Goal: Entertainment & Leisure: Browse casually

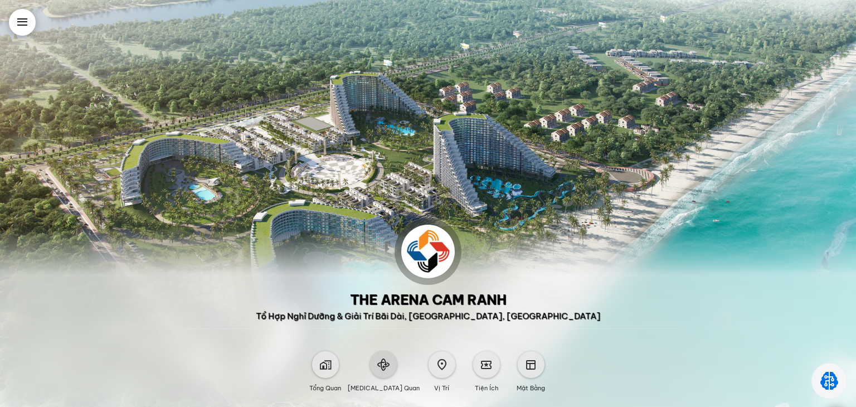
click at [387, 361] on span at bounding box center [383, 365] width 12 height 12
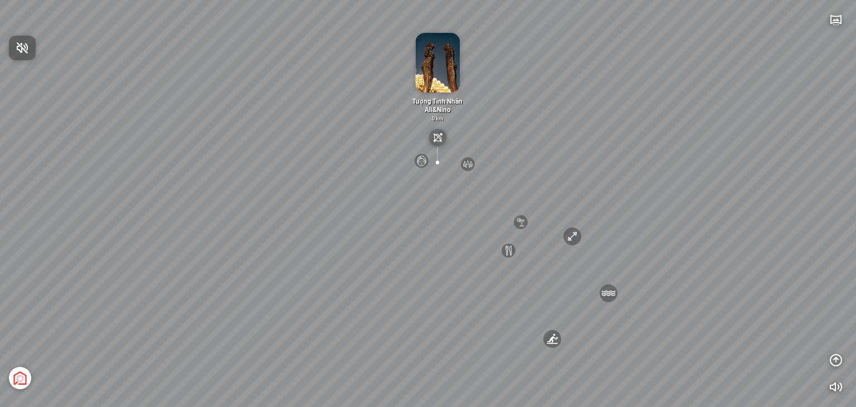
drag, startPoint x: 613, startPoint y: 204, endPoint x: 607, endPoint y: 90, distance: 113.4
click at [607, 90] on div at bounding box center [428, 203] width 856 height 407
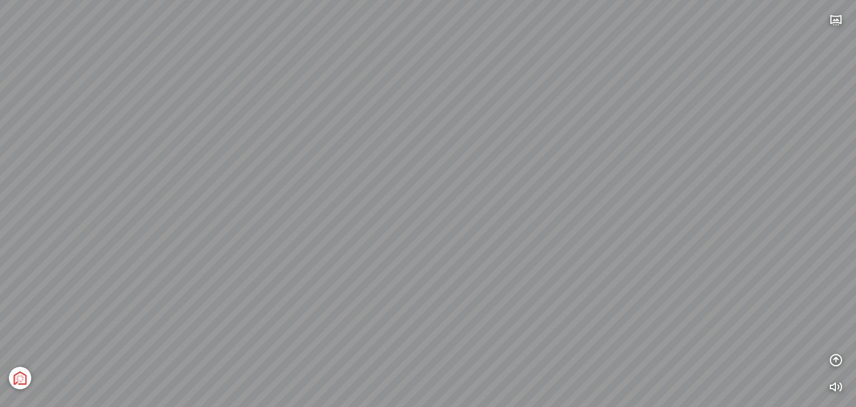
drag, startPoint x: 527, startPoint y: 145, endPoint x: 524, endPoint y: 25, distance: 120.5
click at [526, 30] on div "[GEOGRAPHIC_DATA] 3.6 km KN Links [GEOGRAPHIC_DATA] 5.9 km Thể Thao Bãi Biển 0 …" at bounding box center [428, 203] width 856 height 407
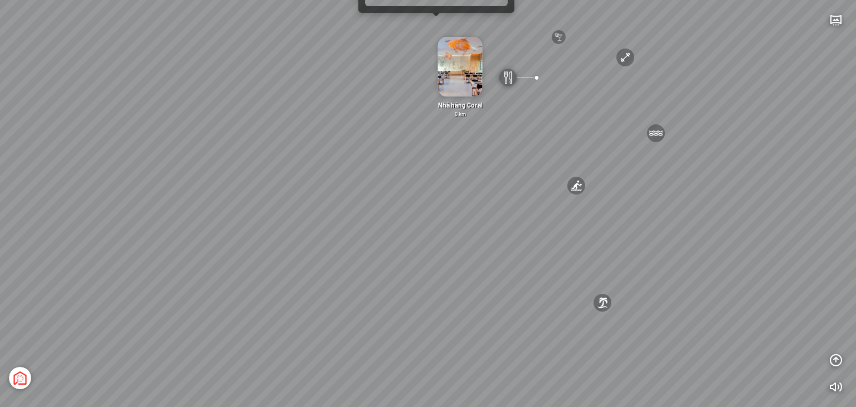
click at [437, 20] on div at bounding box center [437, 17] width 8 height 8
click at [434, 22] on div "[GEOGRAPHIC_DATA] 3.6 km KN Links [GEOGRAPHIC_DATA] 5.9 km Thể Thao Bãi Biển 0 …" at bounding box center [428, 203] width 856 height 407
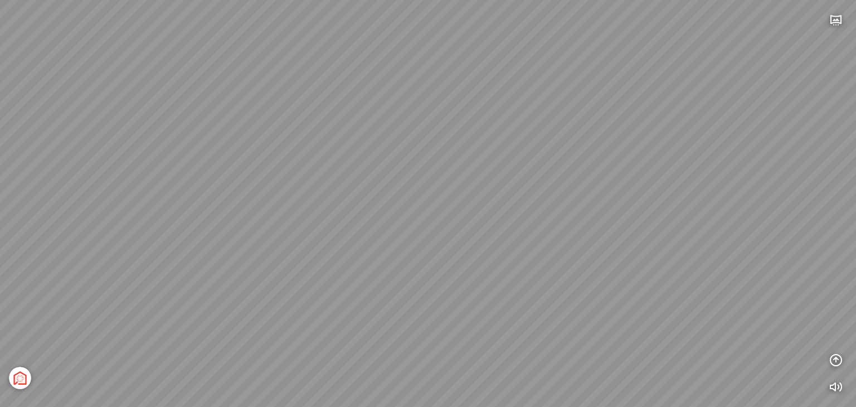
drag, startPoint x: 504, startPoint y: 230, endPoint x: 482, endPoint y: -2, distance: 233.6
click at [482, 0] on html "Light Tower [GEOGRAPHIC_DATA] Tổng thể [GEOGRAPHIC_DATA] [GEOGRAPHIC_DATA] Phố …" at bounding box center [428, 203] width 856 height 407
drag, startPoint x: 476, startPoint y: 201, endPoint x: 529, endPoint y: 79, distance: 132.9
click at [529, 79] on div "Light Tower [GEOGRAPHIC_DATA] Tổng thể [GEOGRAPHIC_DATA] [GEOGRAPHIC_DATA] Phố …" at bounding box center [428, 203] width 856 height 407
drag, startPoint x: 502, startPoint y: 176, endPoint x: 270, endPoint y: 159, distance: 233.1
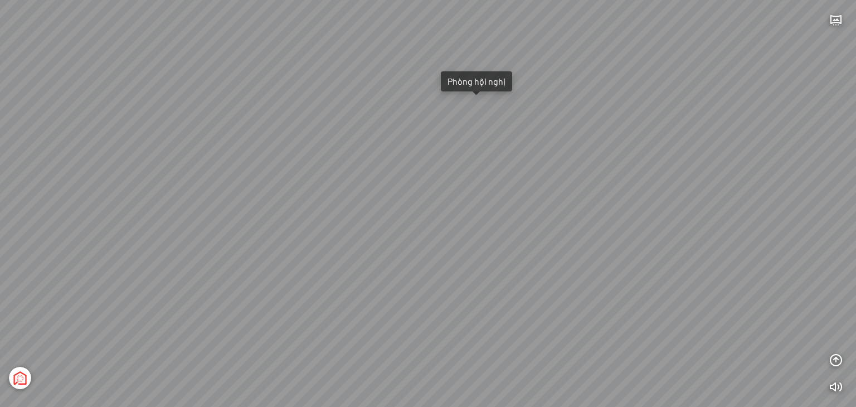
click at [269, 159] on div "Light Tower [GEOGRAPHIC_DATA] Tổng thể [GEOGRAPHIC_DATA] [GEOGRAPHIC_DATA] Phố …" at bounding box center [428, 203] width 856 height 407
drag, startPoint x: 483, startPoint y: 154, endPoint x: 480, endPoint y: 163, distance: 10.1
click at [480, 163] on div "Light Tower [GEOGRAPHIC_DATA] Tổng thể [GEOGRAPHIC_DATA] [GEOGRAPHIC_DATA] Phố …" at bounding box center [428, 203] width 856 height 407
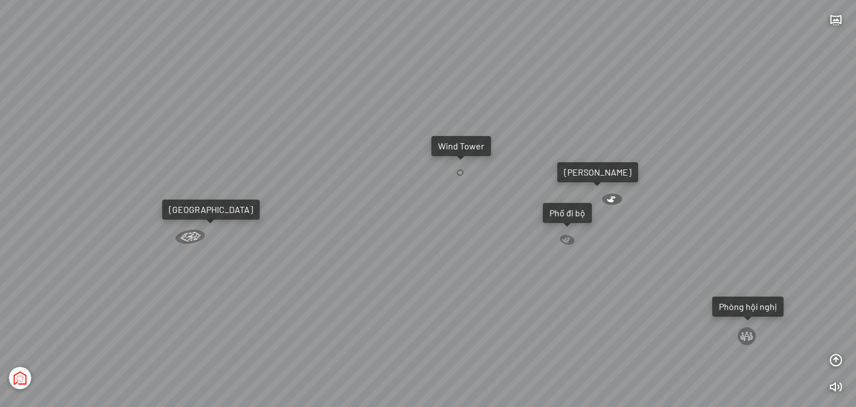
drag, startPoint x: 458, startPoint y: 129, endPoint x: 606, endPoint y: 312, distance: 235.6
click at [606, 312] on div "Light Tower [GEOGRAPHIC_DATA] Tổng thể [GEOGRAPHIC_DATA] [GEOGRAPHIC_DATA] Phố …" at bounding box center [428, 203] width 856 height 407
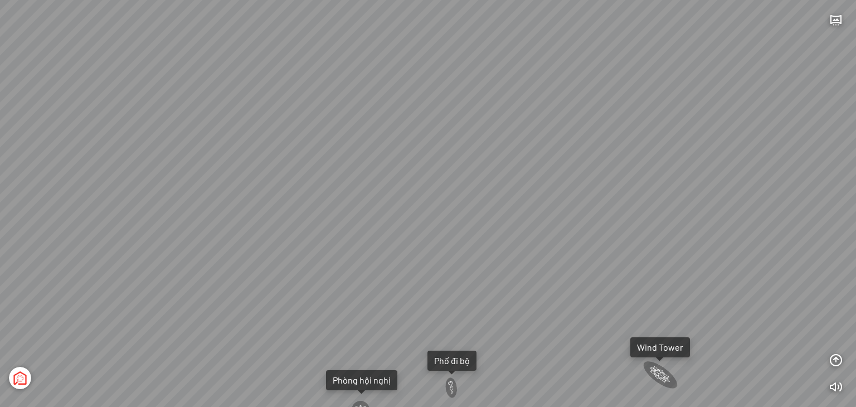
drag, startPoint x: 437, startPoint y: 275, endPoint x: 606, endPoint y: 118, distance: 230.4
click at [637, 79] on div "Light Tower [GEOGRAPHIC_DATA] Tổng thể [GEOGRAPHIC_DATA] [GEOGRAPHIC_DATA] Phố …" at bounding box center [428, 203] width 856 height 407
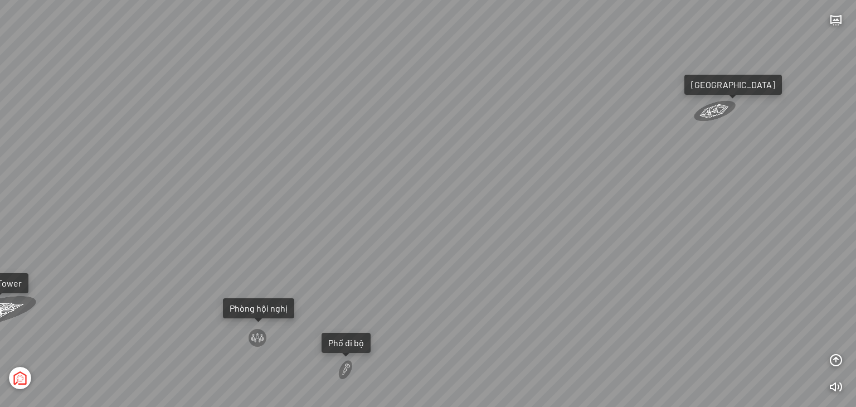
drag, startPoint x: 476, startPoint y: 109, endPoint x: 462, endPoint y: 74, distance: 37.5
click at [462, 74] on div "Light Tower [GEOGRAPHIC_DATA] Tổng thể [GEOGRAPHIC_DATA] [GEOGRAPHIC_DATA] Phố …" at bounding box center [428, 203] width 856 height 407
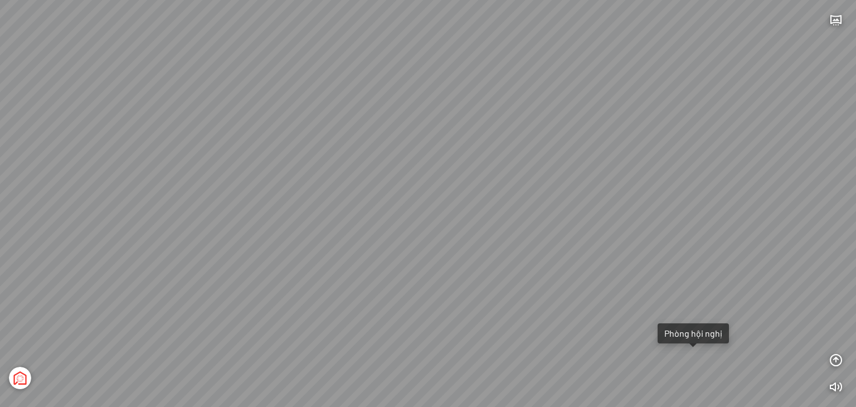
drag, startPoint x: 522, startPoint y: 114, endPoint x: 267, endPoint y: 253, distance: 290.7
click at [265, 251] on div "Light Tower [GEOGRAPHIC_DATA] Tổng thể [GEOGRAPHIC_DATA] [GEOGRAPHIC_DATA] Phố …" at bounding box center [428, 203] width 856 height 407
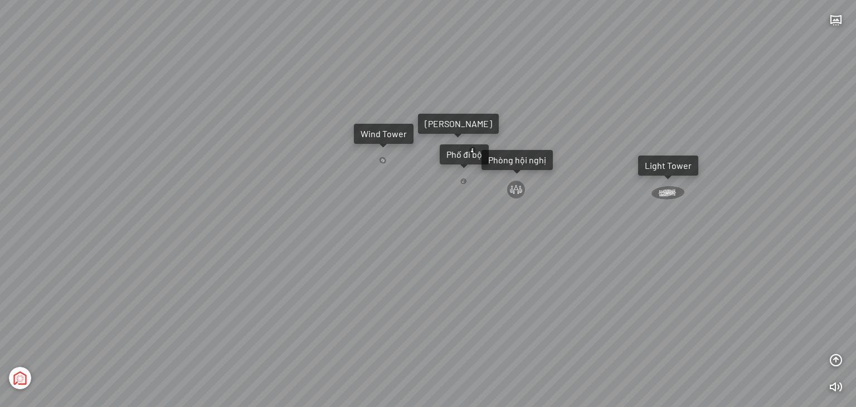
drag, startPoint x: 598, startPoint y: 212, endPoint x: 424, endPoint y: 21, distance: 259.0
click at [428, 13] on div "Light Tower [GEOGRAPHIC_DATA] Tổng thể [GEOGRAPHIC_DATA] [GEOGRAPHIC_DATA] Phố …" at bounding box center [428, 203] width 856 height 407
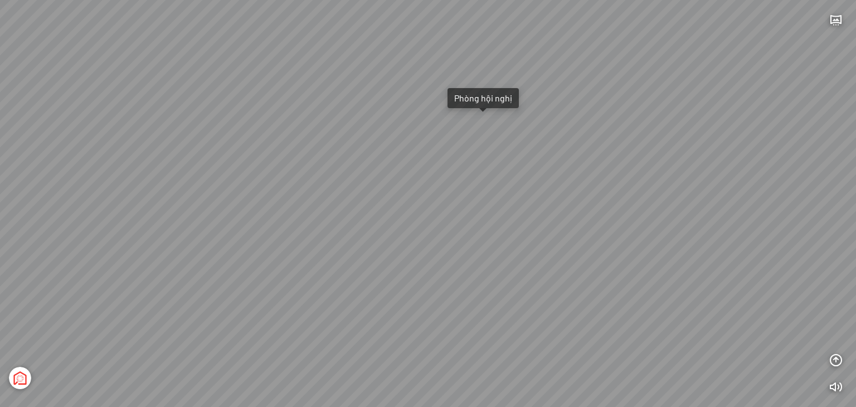
drag, startPoint x: 508, startPoint y: 110, endPoint x: 532, endPoint y: 166, distance: 60.7
click at [607, 142] on div "Light Tower [GEOGRAPHIC_DATA] Tổng thể [GEOGRAPHIC_DATA] [GEOGRAPHIC_DATA] Phố …" at bounding box center [428, 203] width 856 height 407
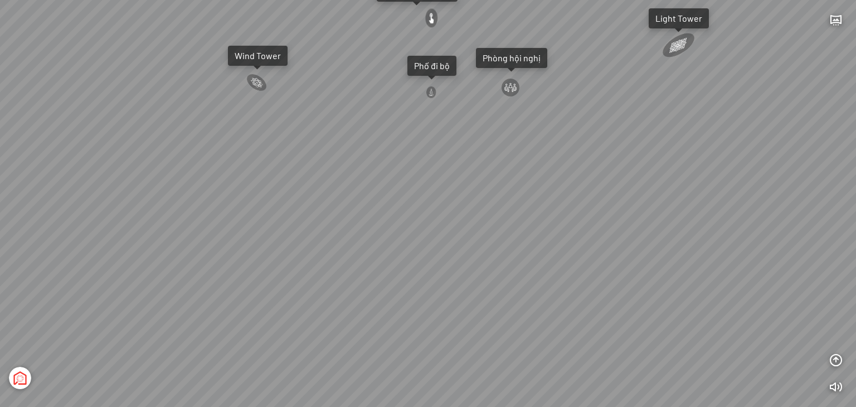
click at [432, 16] on div at bounding box center [431, 18] width 13 height 21
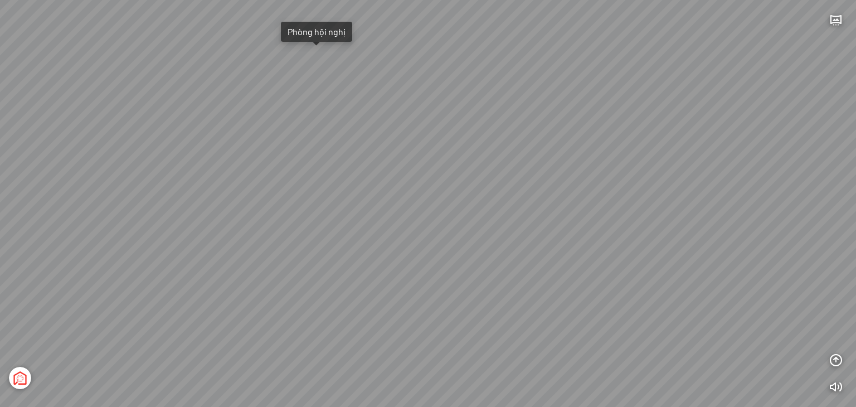
drag, startPoint x: 476, startPoint y: 175, endPoint x: 493, endPoint y: 10, distance: 165.4
click at [494, 10] on div "Đài Nhạc Nước 0 undefined Spa Hồng Nhung 0 km Tượng Tình Nhân Ali&Nino 0 km [GE…" at bounding box center [428, 203] width 856 height 407
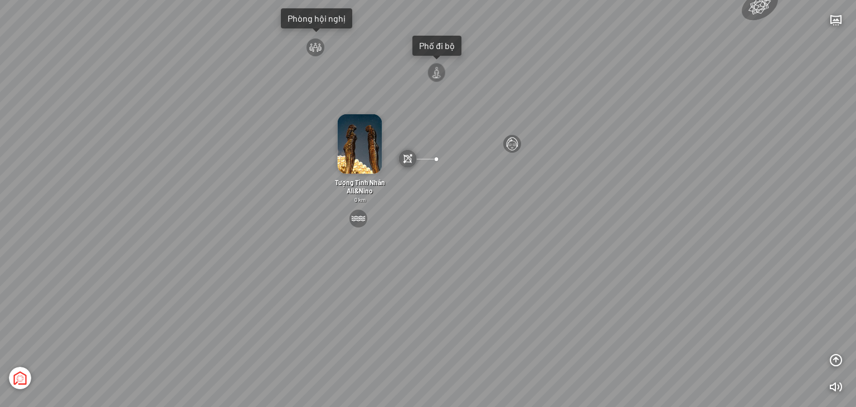
drag, startPoint x: 462, startPoint y: 228, endPoint x: 475, endPoint y: 155, distance: 74.2
click at [475, 155] on div "Đài Nhạc Nước 0 undefined Spa Hồng Nhung 0 km Tượng Tình Nhân Ali&Nino 0 km [GE…" at bounding box center [428, 203] width 856 height 407
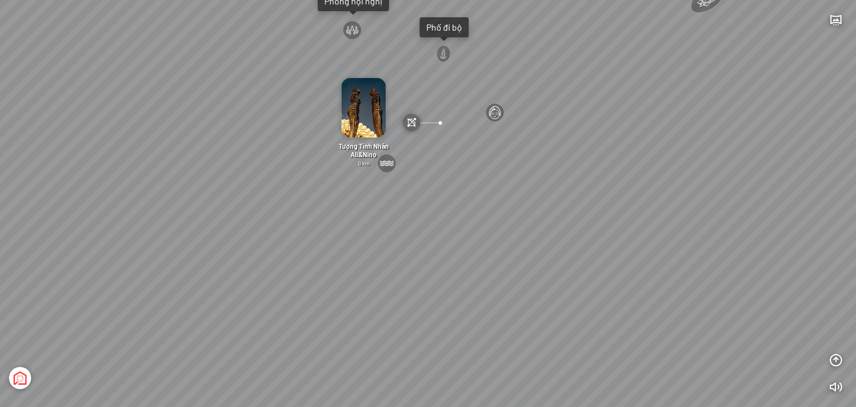
drag, startPoint x: 427, startPoint y: 163, endPoint x: 423, endPoint y: 170, distance: 7.7
click at [423, 170] on div "Đài Nhạc Nước 0 undefined Spa Hồng Nhung 0 km Tượng Tình Nhân Ali&Nino 0 km [GE…" at bounding box center [428, 203] width 856 height 407
click at [444, 52] on div at bounding box center [444, 54] width 15 height 18
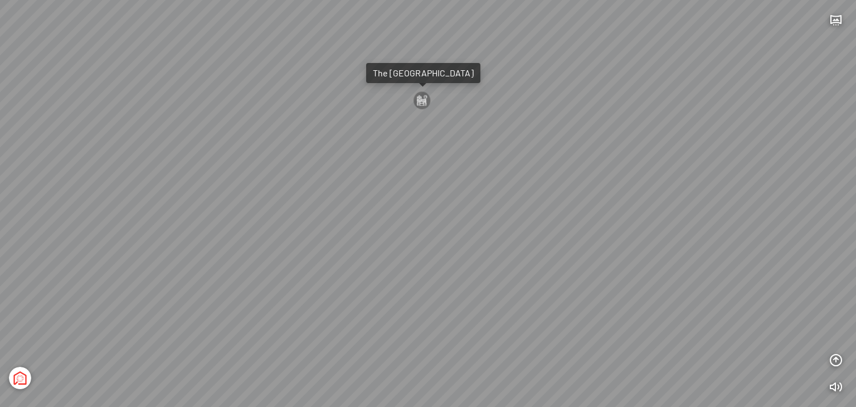
drag, startPoint x: 501, startPoint y: 139, endPoint x: 493, endPoint y: 36, distance: 102.9
click at [493, 36] on div "Tượng Tình Nhân Ali&Nino 0 km Spa Hồng Nhung 0 km Đài Nhạc Nước 0 undefined The…" at bounding box center [428, 203] width 856 height 407
drag, startPoint x: 475, startPoint y: 190, endPoint x: 479, endPoint y: 179, distance: 11.3
click at [479, 179] on div "Tượng Tình Nhân Ali&Nino 0 km Spa Hồng Nhung 0 km Đài Nhạc Nước 0 undefined The…" at bounding box center [428, 203] width 856 height 407
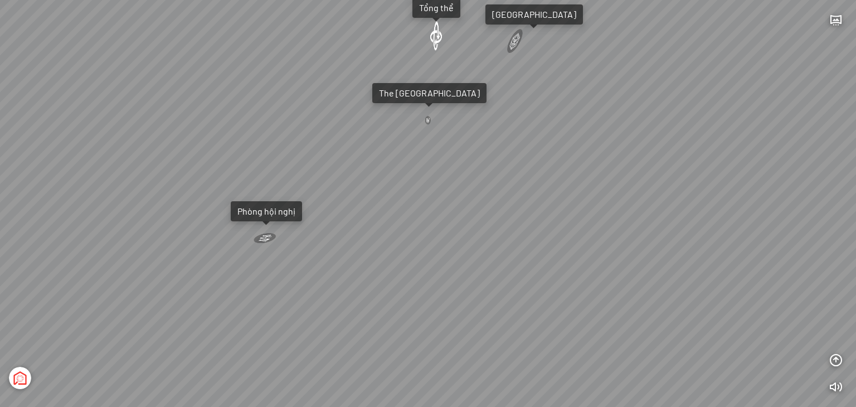
click at [428, 119] on div at bounding box center [428, 120] width 6 height 9
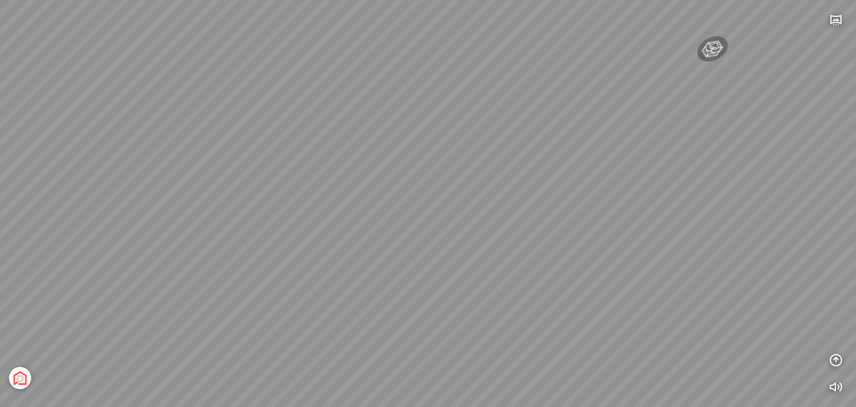
drag, startPoint x: 533, startPoint y: 241, endPoint x: 535, endPoint y: 55, distance: 186.8
click at [534, 52] on div "Light Tower [GEOGRAPHIC_DATA] Tổng thể [GEOGRAPHIC_DATA] [GEOGRAPHIC_DATA] Phố …" at bounding box center [428, 203] width 856 height 407
drag, startPoint x: 587, startPoint y: 191, endPoint x: 204, endPoint y: 133, distance: 386.8
click at [199, 125] on div "Light Tower [GEOGRAPHIC_DATA] Tổng thể [GEOGRAPHIC_DATA] [GEOGRAPHIC_DATA] Phố …" at bounding box center [428, 203] width 856 height 407
drag, startPoint x: 555, startPoint y: 135, endPoint x: 196, endPoint y: 60, distance: 366.8
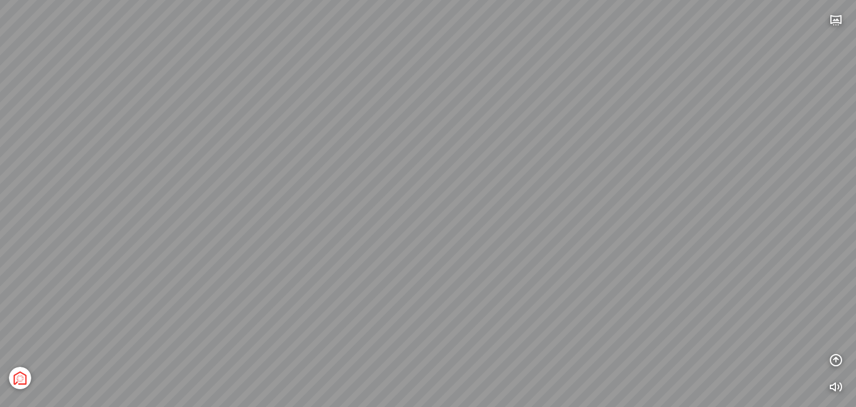
click at [204, 54] on div "Light Tower [GEOGRAPHIC_DATA] Tổng thể [GEOGRAPHIC_DATA] [GEOGRAPHIC_DATA] Phố …" at bounding box center [428, 203] width 856 height 407
drag, startPoint x: 442, startPoint y: 33, endPoint x: 416, endPoint y: 34, distance: 25.7
click at [415, 33] on div "Light Tower [GEOGRAPHIC_DATA] Tổng thể [GEOGRAPHIC_DATA] [GEOGRAPHIC_DATA] Phố …" at bounding box center [428, 203] width 856 height 407
click at [491, 115] on div "Light Tower [GEOGRAPHIC_DATA] Tổng thể [GEOGRAPHIC_DATA] [GEOGRAPHIC_DATA] Phố …" at bounding box center [428, 203] width 856 height 407
drag, startPoint x: 428, startPoint y: 118, endPoint x: 441, endPoint y: 215, distance: 97.9
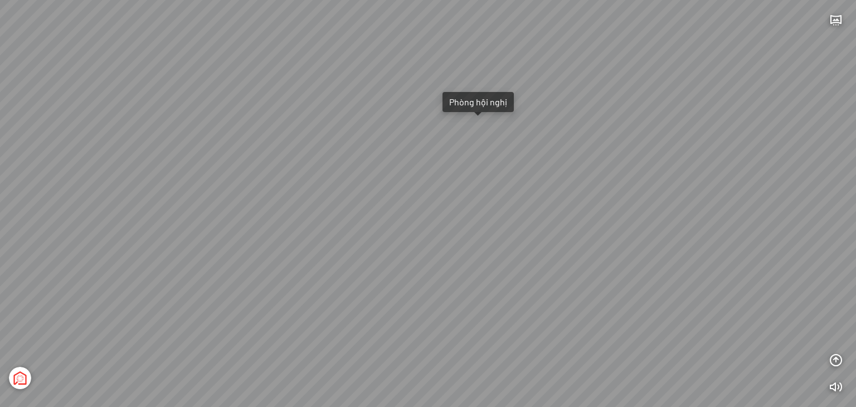
click at [426, 144] on div "Light Tower [GEOGRAPHIC_DATA] Tổng thể [GEOGRAPHIC_DATA] [GEOGRAPHIC_DATA] Phố …" at bounding box center [428, 203] width 856 height 407
drag, startPoint x: 434, startPoint y: 270, endPoint x: 434, endPoint y: 260, distance: 10.6
click at [434, 260] on div "Light Tower [GEOGRAPHIC_DATA] Tổng thể [GEOGRAPHIC_DATA] [GEOGRAPHIC_DATA] Phố …" at bounding box center [428, 203] width 856 height 407
drag, startPoint x: 430, startPoint y: 211, endPoint x: 432, endPoint y: 222, distance: 11.4
click at [432, 222] on div "Light Tower [GEOGRAPHIC_DATA] Tổng thể [GEOGRAPHIC_DATA] [GEOGRAPHIC_DATA] Phố …" at bounding box center [428, 203] width 856 height 407
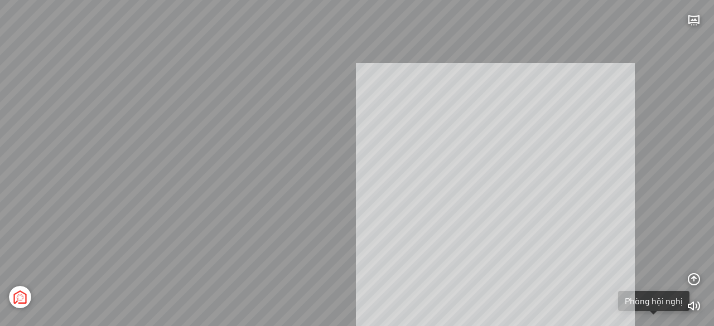
click at [365, 184] on div "Light Tower [GEOGRAPHIC_DATA] Tổng thể [GEOGRAPHIC_DATA] [GEOGRAPHIC_DATA] Phố …" at bounding box center [357, 163] width 714 height 326
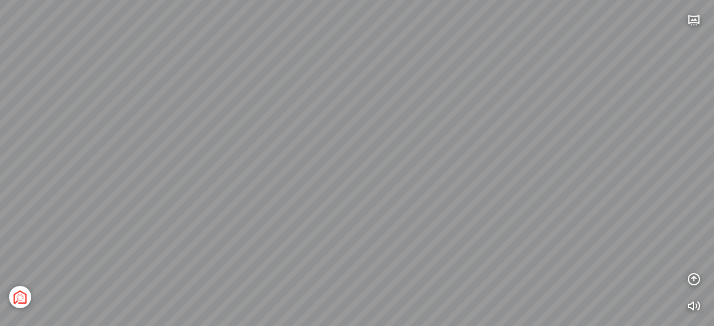
drag, startPoint x: 247, startPoint y: 301, endPoint x: 372, endPoint y: 255, distance: 133.5
click at [372, 255] on div "Light Tower [GEOGRAPHIC_DATA] Tổng thể [GEOGRAPHIC_DATA] [GEOGRAPHIC_DATA] Phố …" at bounding box center [357, 163] width 714 height 326
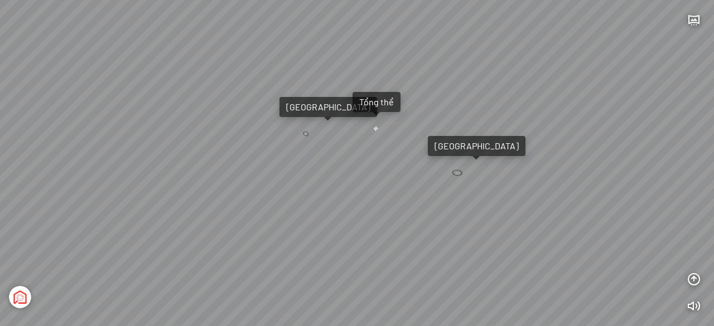
click at [372, 100] on div "Tổng thể" at bounding box center [376, 101] width 35 height 11
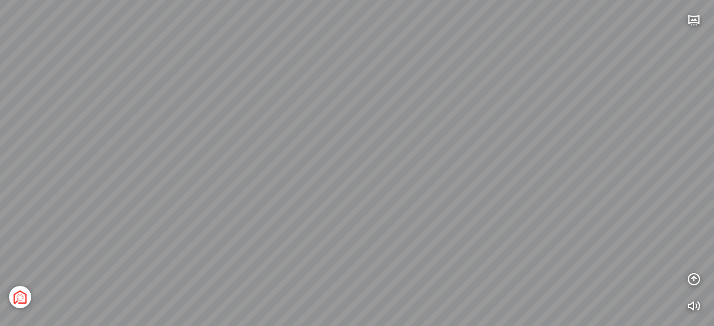
drag, startPoint x: 424, startPoint y: 230, endPoint x: 431, endPoint y: 183, distance: 47.4
click at [431, 183] on div "[GEOGRAPHIC_DATA] 3.6 km KN Links [GEOGRAPHIC_DATA] 5.9 km Thể Thao Bãi Biển 0 …" at bounding box center [357, 163] width 714 height 326
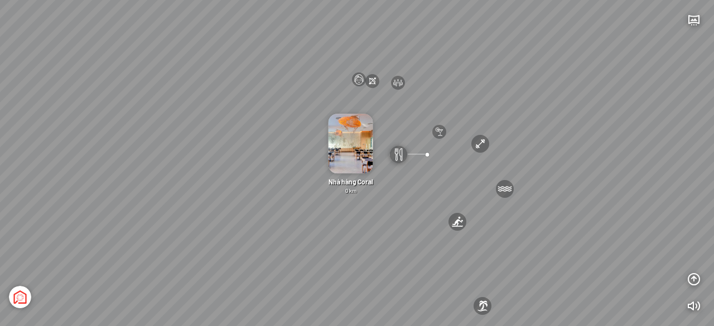
click at [398, 249] on div "[GEOGRAPHIC_DATA] 3.6 km KN Links [GEOGRAPHIC_DATA] 5.9 km Thể Thao Bãi Biển 0 …" at bounding box center [357, 163] width 714 height 326
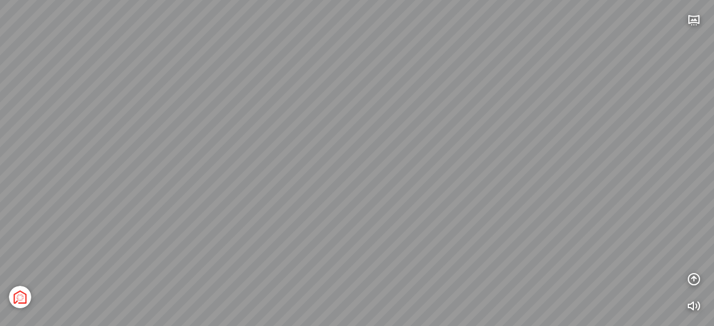
drag, startPoint x: 398, startPoint y: 249, endPoint x: 372, endPoint y: 141, distance: 111.8
click at [372, 141] on div "[GEOGRAPHIC_DATA] 3.6 km KN Links [GEOGRAPHIC_DATA] 5.9 km Thể Thao Bãi Biển 0 …" at bounding box center [357, 163] width 714 height 326
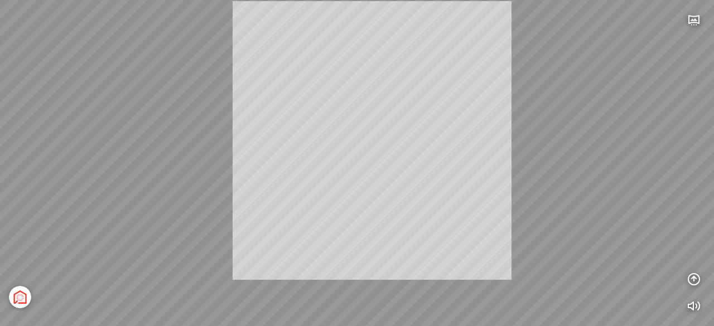
click at [396, 188] on div "[GEOGRAPHIC_DATA] 3.6 km KN Links [GEOGRAPHIC_DATA] 5.9 km Thể Thao Bãi Biển 0 …" at bounding box center [357, 163] width 714 height 326
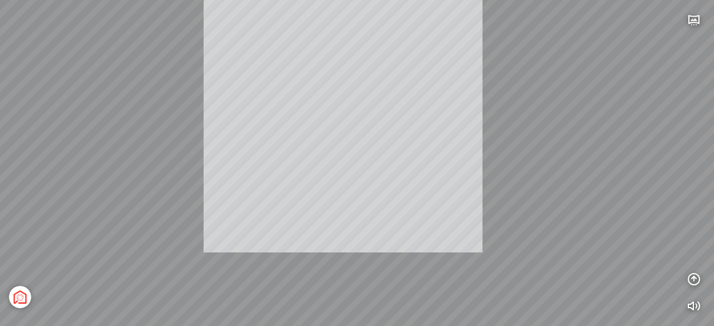
click at [305, 76] on div "[GEOGRAPHIC_DATA] 3.6 km KN Links [GEOGRAPHIC_DATA] 5.9 km Thể Thao Bãi Biển 0 …" at bounding box center [357, 163] width 714 height 326
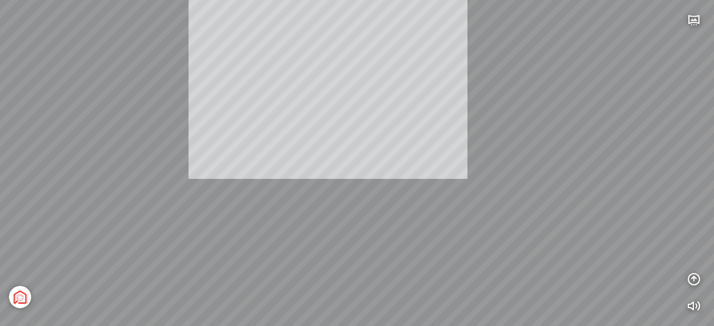
click at [290, 15] on div "[GEOGRAPHIC_DATA] 3.6 km KN Links [GEOGRAPHIC_DATA] 5.9 km Thể Thao Bãi Biển 0 …" at bounding box center [357, 163] width 714 height 326
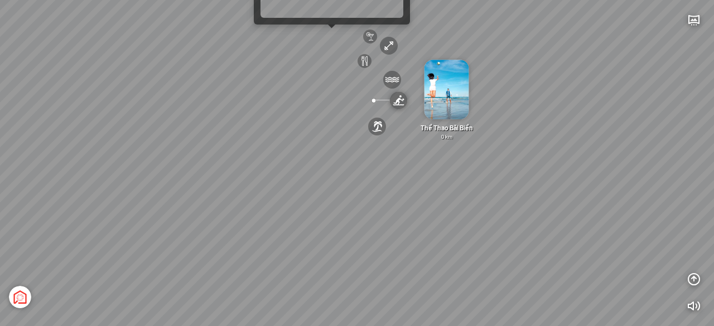
click at [331, 32] on div "[GEOGRAPHIC_DATA] 3.6 km KN Links [GEOGRAPHIC_DATA] 5.9 km Thể Thao Bãi Biển 0 …" at bounding box center [357, 163] width 714 height 326
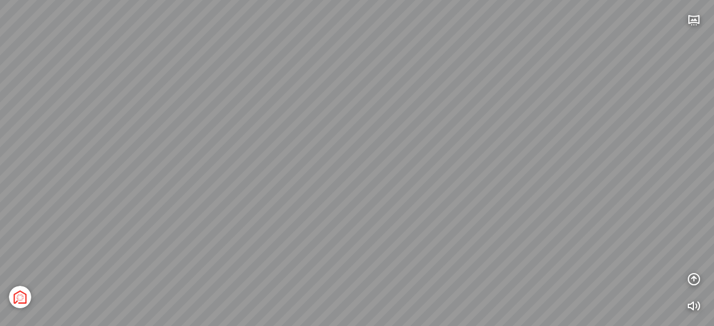
drag, startPoint x: 386, startPoint y: 199, endPoint x: 78, endPoint y: 125, distance: 317.0
click at [78, 125] on div "Light Tower [GEOGRAPHIC_DATA] Tổng thể [GEOGRAPHIC_DATA] [GEOGRAPHIC_DATA] Phố …" at bounding box center [357, 163] width 714 height 326
drag, startPoint x: 390, startPoint y: 129, endPoint x: 238, endPoint y: 120, distance: 151.9
click at [238, 120] on div "Light Tower [GEOGRAPHIC_DATA] Tổng thể [GEOGRAPHIC_DATA] [GEOGRAPHIC_DATA] Phố …" at bounding box center [357, 163] width 714 height 326
drag, startPoint x: 483, startPoint y: 145, endPoint x: 203, endPoint y: 132, distance: 280.8
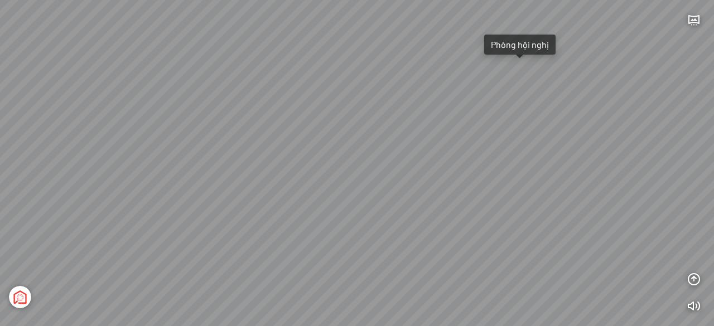
click at [203, 132] on div "Light Tower [GEOGRAPHIC_DATA] Tổng thể [GEOGRAPHIC_DATA] [GEOGRAPHIC_DATA] Phố …" at bounding box center [357, 163] width 714 height 326
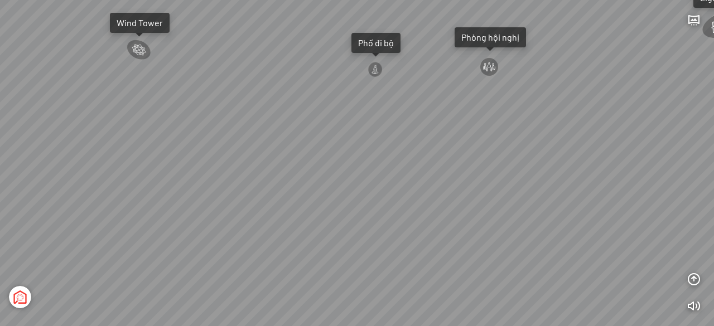
drag, startPoint x: 377, startPoint y: 134, endPoint x: 362, endPoint y: 125, distance: 17.5
click at [362, 125] on div "Light Tower [GEOGRAPHIC_DATA] Tổng thể [GEOGRAPHIC_DATA] [GEOGRAPHIC_DATA] Phố …" at bounding box center [357, 163] width 714 height 326
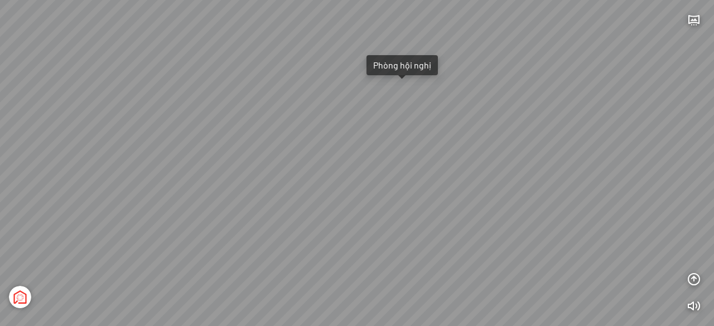
drag, startPoint x: 394, startPoint y: 176, endPoint x: 393, endPoint y: 153, distance: 22.9
click at [393, 153] on div "Light Tower [GEOGRAPHIC_DATA] Tổng thể [GEOGRAPHIC_DATA] [GEOGRAPHIC_DATA] Phố …" at bounding box center [357, 163] width 714 height 326
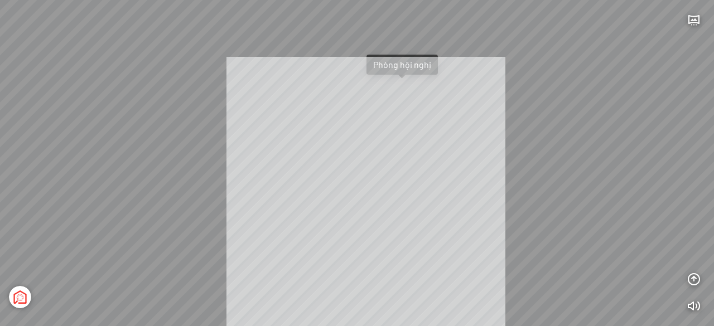
click at [362, 195] on div "Light Tower [GEOGRAPHIC_DATA] Tổng thể [GEOGRAPHIC_DATA] [GEOGRAPHIC_DATA] Phố …" at bounding box center [357, 163] width 714 height 326
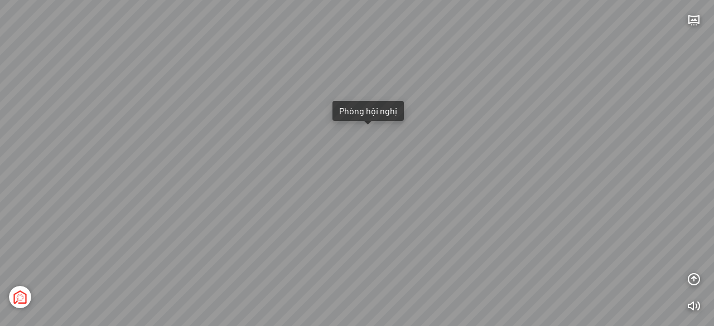
drag, startPoint x: 574, startPoint y: 230, endPoint x: 558, endPoint y: 213, distance: 23.7
click at [558, 213] on div "Light Tower [GEOGRAPHIC_DATA] Tổng thể [GEOGRAPHIC_DATA] [GEOGRAPHIC_DATA] Phố …" at bounding box center [357, 163] width 714 height 326
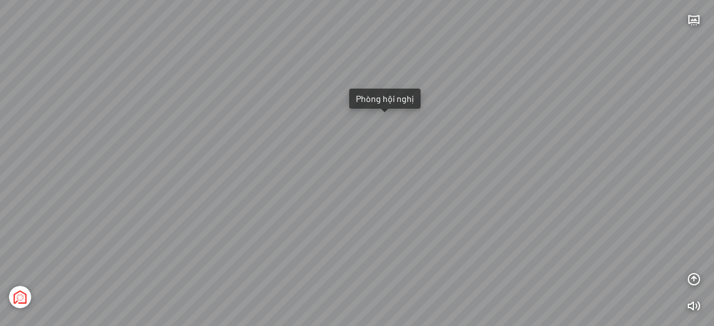
drag, startPoint x: 423, startPoint y: 208, endPoint x: 437, endPoint y: 196, distance: 19.0
click at [437, 196] on div "Light Tower [GEOGRAPHIC_DATA] Tổng thể [GEOGRAPHIC_DATA] [GEOGRAPHIC_DATA] Phố …" at bounding box center [357, 163] width 714 height 326
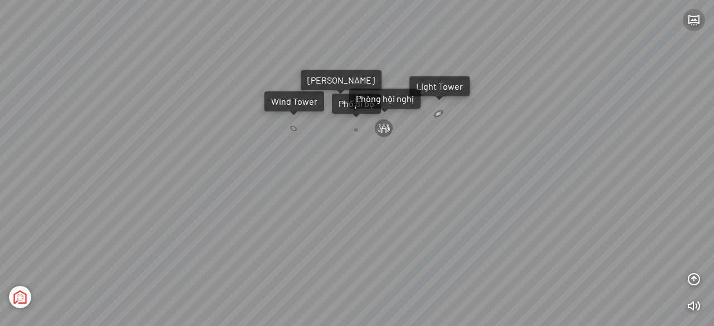
drag, startPoint x: 691, startPoint y: 23, endPoint x: 705, endPoint y: 32, distance: 16.3
click at [705, 32] on div "Light Tower [GEOGRAPHIC_DATA] Tổng thể [GEOGRAPHIC_DATA] [GEOGRAPHIC_DATA] Phố …" at bounding box center [357, 163] width 714 height 326
click at [696, 27] on button "button" at bounding box center [694, 20] width 22 height 22
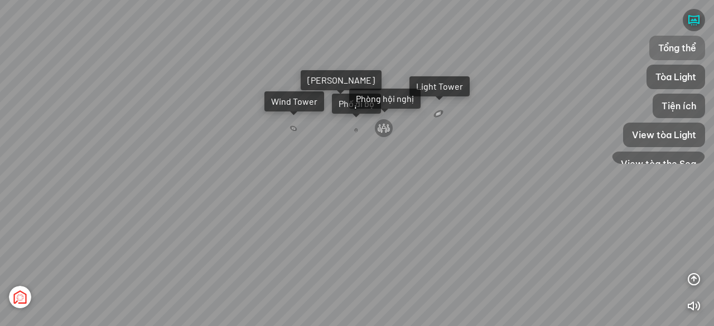
click at [682, 51] on span "Tổng thể" at bounding box center [677, 47] width 38 height 13
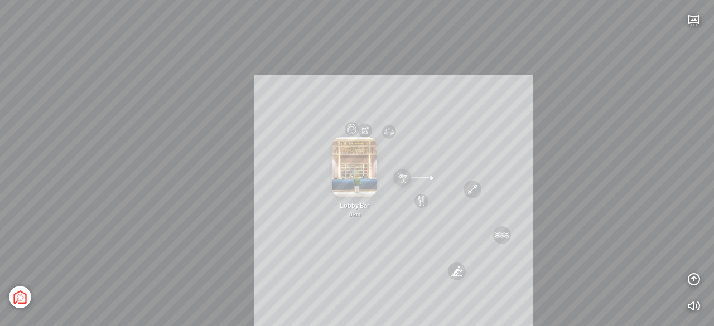
click at [393, 215] on div "[GEOGRAPHIC_DATA] 3.6 km KN Links [GEOGRAPHIC_DATA] 5.9 km Thể Thao Bãi Biển 0 …" at bounding box center [357, 163] width 714 height 326
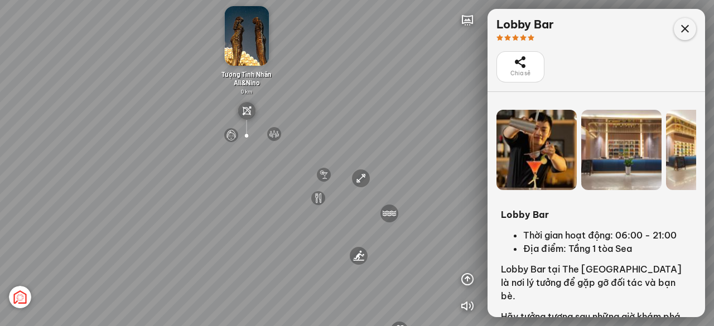
click at [679, 24] on icon at bounding box center [684, 28] width 13 height 13
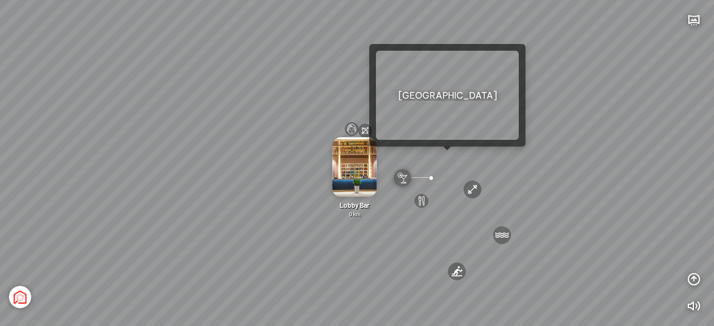
click at [445, 160] on div "[GEOGRAPHIC_DATA] 3.6 km KN Links [GEOGRAPHIC_DATA] 5.9 km Thể Thao Bãi Biển 0 …" at bounding box center [357, 163] width 714 height 326
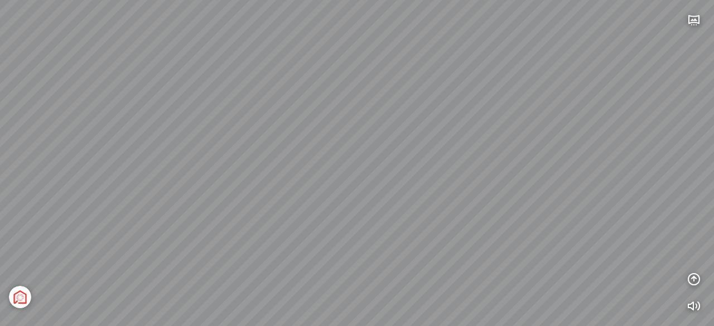
drag, startPoint x: 447, startPoint y: 234, endPoint x: -22, endPoint y: 144, distance: 478.0
click at [0, 144] on html "Tổng thể INFO: krpano 1.20.8 (build [DATE]) INFO: HTML5/Desktop - Chrome 139.0 …" at bounding box center [357, 163] width 714 height 326
drag, startPoint x: 479, startPoint y: 140, endPoint x: 337, endPoint y: 127, distance: 142.3
click at [337, 127] on div "Tổng thể" at bounding box center [357, 163] width 714 height 326
drag, startPoint x: 573, startPoint y: 149, endPoint x: 428, endPoint y: 224, distance: 163.1
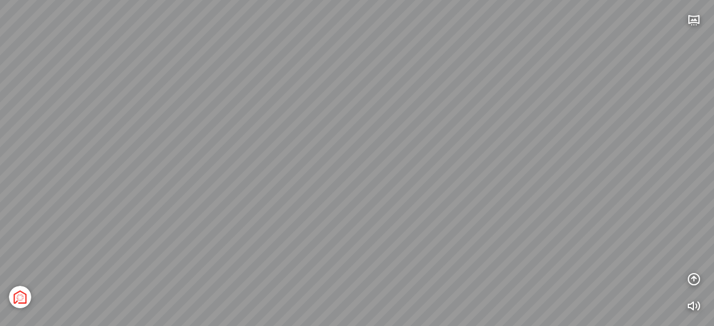
click at [428, 224] on div "Tổng thể" at bounding box center [357, 163] width 714 height 326
drag, startPoint x: 420, startPoint y: 184, endPoint x: 389, endPoint y: 172, distance: 33.0
click at [389, 172] on div "Tổng thể" at bounding box center [357, 163] width 714 height 326
click at [695, 18] on icon "button" at bounding box center [693, 19] width 13 height 13
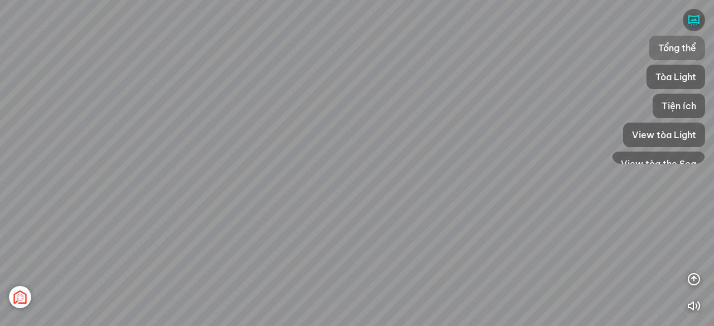
click at [670, 47] on span "Tổng thể" at bounding box center [677, 47] width 38 height 13
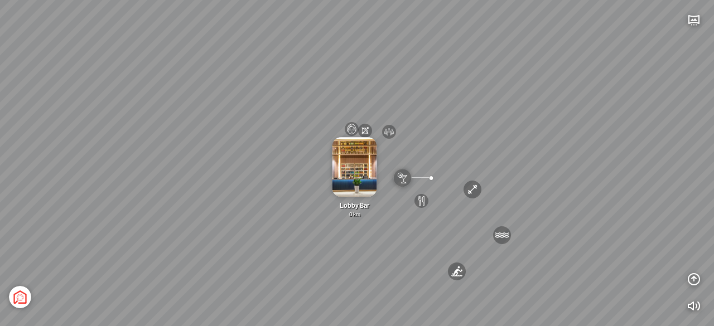
click at [375, 260] on div "[GEOGRAPHIC_DATA] 3.6 km KN Links [GEOGRAPHIC_DATA] 5.9 km Thể Thao Bãi Biển 0 …" at bounding box center [357, 163] width 714 height 326
click at [371, 282] on div "[GEOGRAPHIC_DATA] 3.6 km KN Links [GEOGRAPHIC_DATA] 5.9 km Thể Thao Bãi Biển 0 …" at bounding box center [357, 163] width 714 height 326
click at [520, 295] on div "[GEOGRAPHIC_DATA] 3.6 km KN Links [GEOGRAPHIC_DATA] 5.9 km Thể Thao Bãi Biển 0 …" at bounding box center [357, 163] width 714 height 326
click at [356, 275] on div "[GEOGRAPHIC_DATA] 3.6 km KN Links [GEOGRAPHIC_DATA] 5.9 km Thể Thao Bãi Biển 0 …" at bounding box center [357, 163] width 714 height 326
click at [365, 264] on div "[GEOGRAPHIC_DATA] 3.6 km KN Links [GEOGRAPHIC_DATA] 5.9 km Thể Thao Bãi Biển 0 …" at bounding box center [357, 163] width 714 height 326
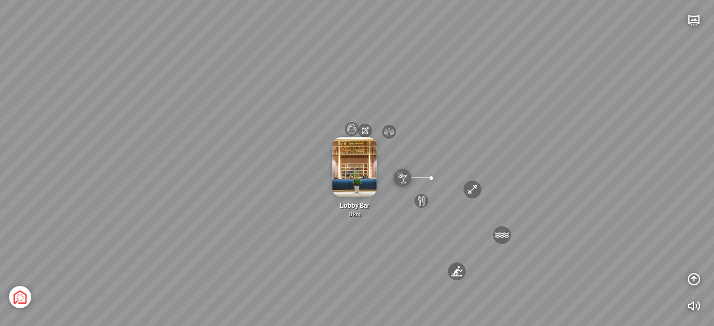
click at [357, 238] on div "[GEOGRAPHIC_DATA] 3.6 km KN Links [GEOGRAPHIC_DATA] 5.9 km Thể Thao Bãi Biển 0 …" at bounding box center [357, 163] width 714 height 326
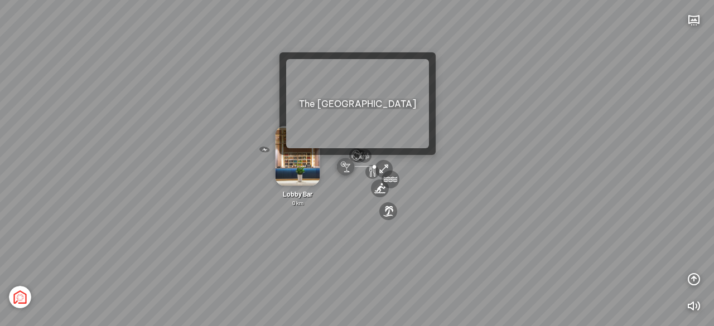
click at [357, 166] on div at bounding box center [355, 167] width 36 height 18
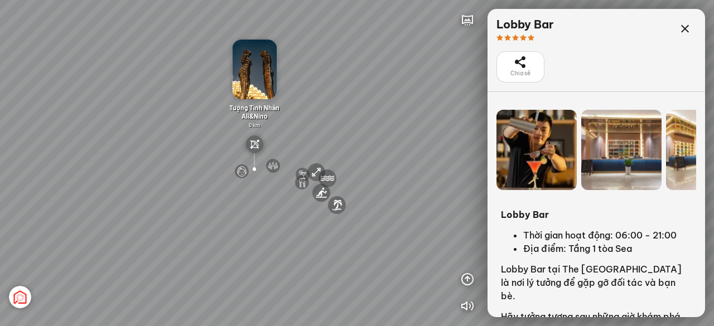
click at [256, 175] on div at bounding box center [254, 169] width 15 height 15
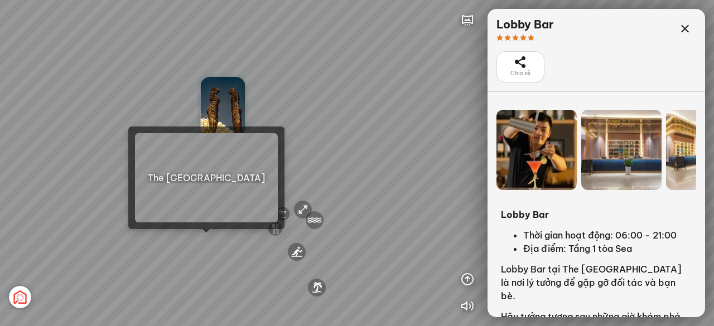
click at [206, 239] on div "[GEOGRAPHIC_DATA] 3.6 km KN Links [GEOGRAPHIC_DATA] 5.9 km Thể Thao Bãi Biển 0 …" at bounding box center [357, 163] width 714 height 326
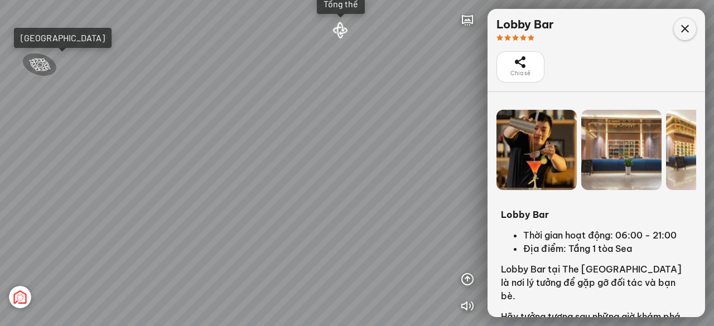
click at [684, 28] on icon at bounding box center [684, 28] width 13 height 13
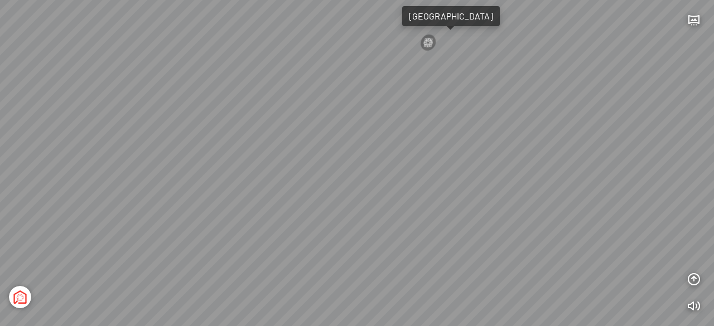
click at [555, 245] on div "Light Tower [GEOGRAPHIC_DATA] Tổng thể [GEOGRAPHIC_DATA] [GEOGRAPHIC_DATA] Phố …" at bounding box center [357, 163] width 714 height 326
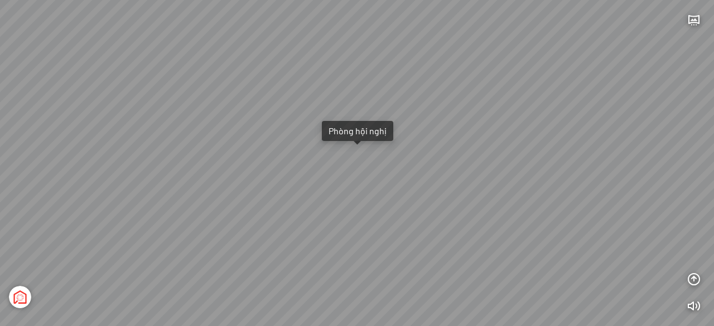
drag, startPoint x: 398, startPoint y: 245, endPoint x: 499, endPoint y: 248, distance: 101.0
click at [499, 248] on div "Light Tower [GEOGRAPHIC_DATA] Tổng thể [GEOGRAPHIC_DATA] [GEOGRAPHIC_DATA] Phố …" at bounding box center [357, 163] width 714 height 326
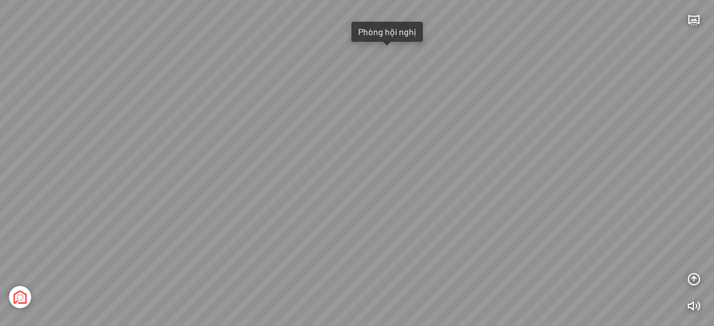
drag, startPoint x: 376, startPoint y: 228, endPoint x: 396, endPoint y: 148, distance: 82.2
click at [396, 148] on div "Light Tower [GEOGRAPHIC_DATA] Tổng thể [GEOGRAPHIC_DATA] [GEOGRAPHIC_DATA] Phố …" at bounding box center [357, 163] width 714 height 326
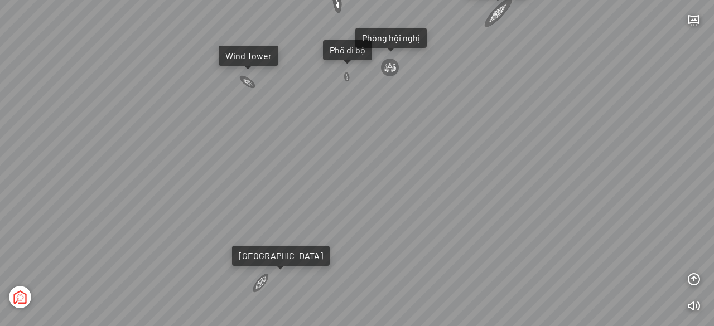
click at [396, 148] on div "Light Tower [GEOGRAPHIC_DATA] Tổng thể [GEOGRAPHIC_DATA] [GEOGRAPHIC_DATA] Phố …" at bounding box center [357, 163] width 714 height 326
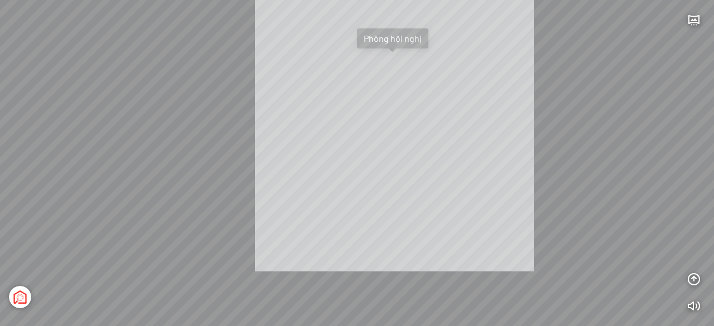
click at [406, 139] on div "Light Tower [GEOGRAPHIC_DATA] Tổng thể [GEOGRAPHIC_DATA] [GEOGRAPHIC_DATA] Phố …" at bounding box center [357, 163] width 714 height 326
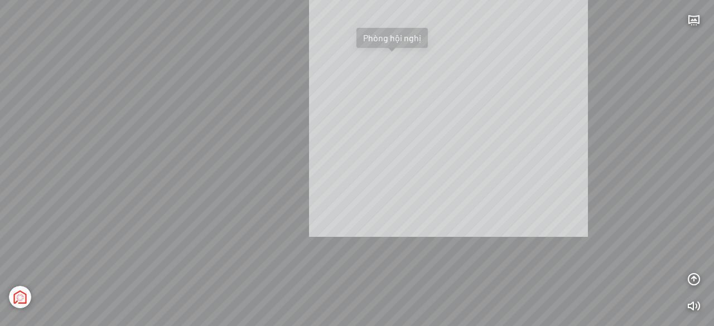
click at [454, 98] on div "Light Tower [GEOGRAPHIC_DATA] Tổng thể [GEOGRAPHIC_DATA] [GEOGRAPHIC_DATA] Phố …" at bounding box center [357, 163] width 714 height 326
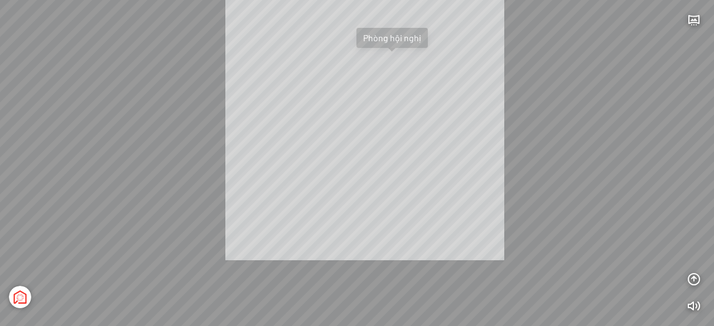
click at [368, 121] on div "Light Tower [GEOGRAPHIC_DATA] Tổng thể [GEOGRAPHIC_DATA] [GEOGRAPHIC_DATA] Phố …" at bounding box center [357, 163] width 714 height 326
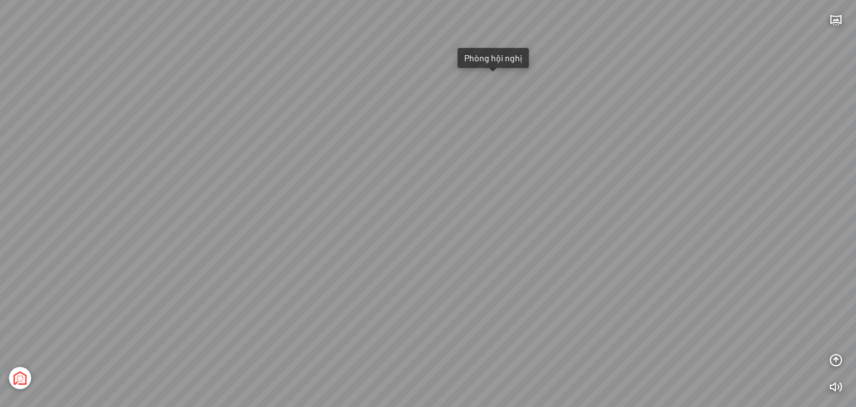
drag, startPoint x: 675, startPoint y: 179, endPoint x: 688, endPoint y: 181, distance: 13.0
click at [688, 181] on div "Light Tower [GEOGRAPHIC_DATA] Tổng thể [GEOGRAPHIC_DATA] [GEOGRAPHIC_DATA] Phố …" at bounding box center [428, 203] width 856 height 407
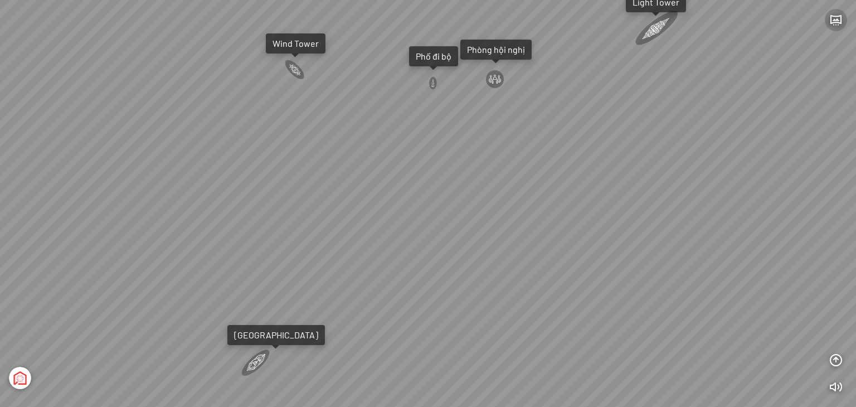
click at [839, 22] on icon "button" at bounding box center [836, 19] width 13 height 13
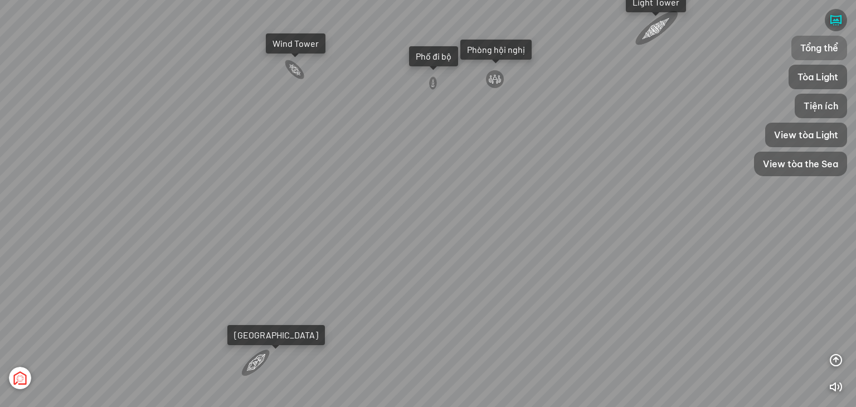
click at [812, 42] on span "Tổng thể" at bounding box center [820, 47] width 38 height 13
